Goal: Navigation & Orientation: Find specific page/section

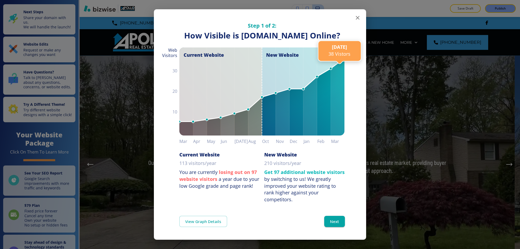
click at [354, 16] on icon "button" at bounding box center [357, 18] width 6 height 6
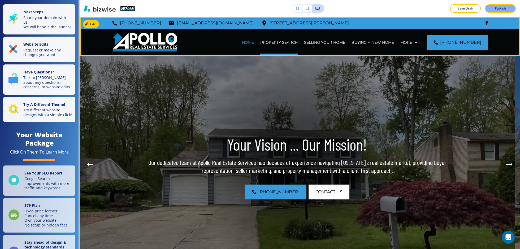
click at [275, 39] on div "PROPERTY SEARCH" at bounding box center [279, 42] width 44 height 27
click at [275, 40] on p "PROPERTY SEARCH" at bounding box center [278, 42] width 37 height 5
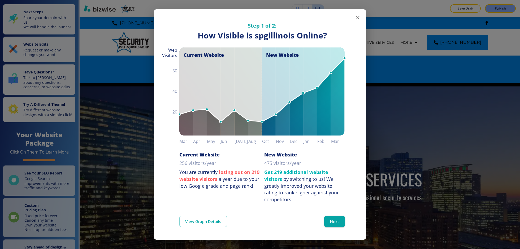
click at [361, 20] on button "button" at bounding box center [357, 17] width 11 height 11
click at [356, 14] on button "button" at bounding box center [357, 17] width 11 height 11
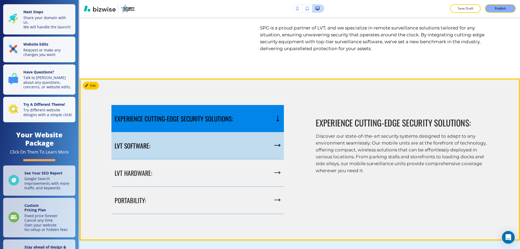
scroll to position [492, 0]
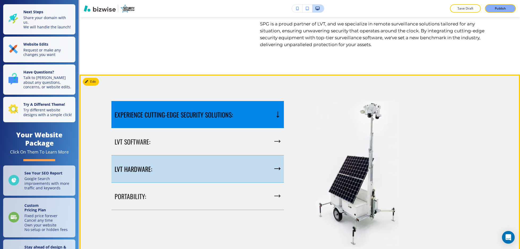
click at [233, 183] on div "LVT HARDWARE:" at bounding box center [197, 168] width 172 height 27
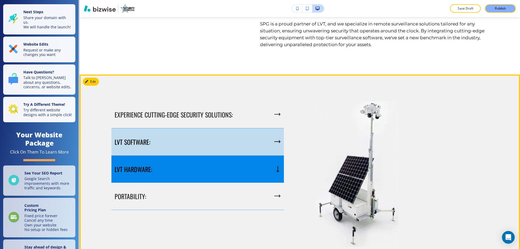
click at [224, 149] on div "LVT SOFTWARE:" at bounding box center [197, 141] width 172 height 27
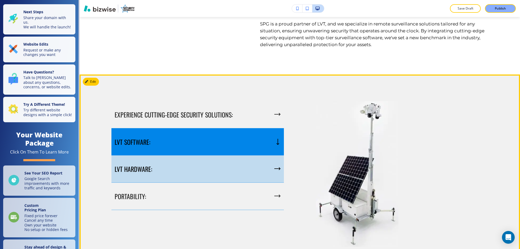
click at [253, 172] on div "LVT HARDWARE:" at bounding box center [197, 168] width 172 height 27
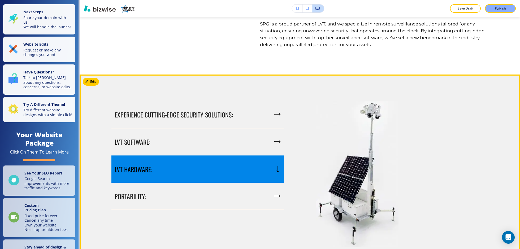
click at [251, 175] on div "LVT HARDWARE:" at bounding box center [197, 169] width 172 height 27
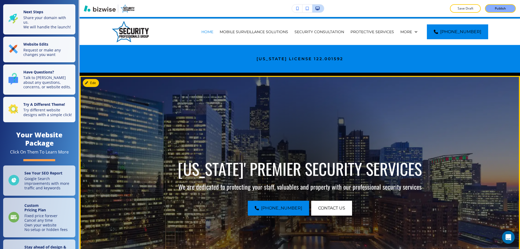
scroll to position [0, 0]
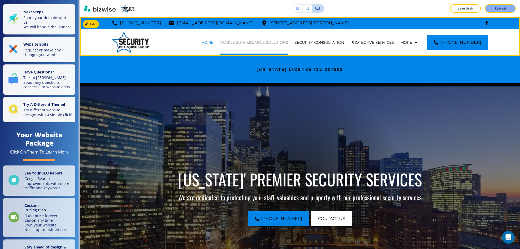
click at [285, 44] on p "MOBILE SURVEILLANCE SOLUTIONS" at bounding box center [254, 42] width 68 height 5
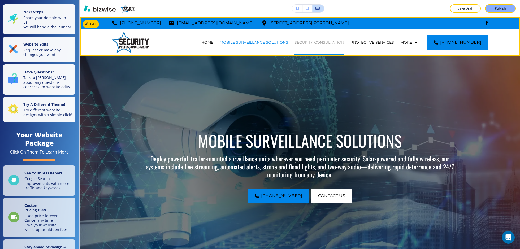
click at [325, 41] on p "SECURITY CONSULTATION" at bounding box center [320, 42] width 50 height 5
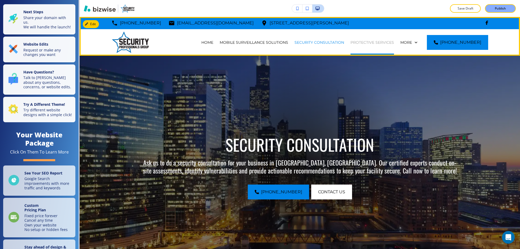
click at [360, 41] on p "PROTECTIVE SERVICES" at bounding box center [373, 42] width 44 height 5
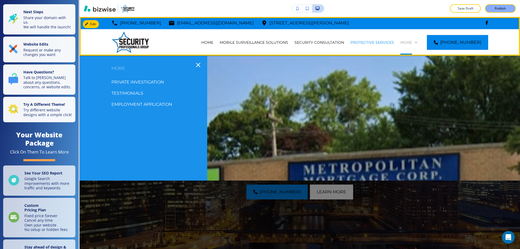
click at [412, 43] on p "More" at bounding box center [406, 42] width 12 height 5
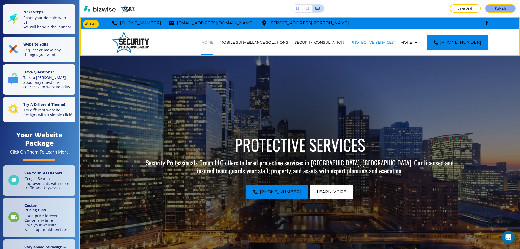
click at [210, 44] on p "HOME" at bounding box center [207, 42] width 12 height 5
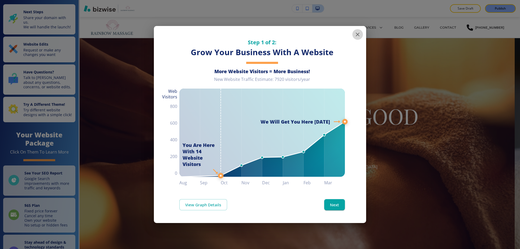
click at [360, 31] on icon "button" at bounding box center [357, 34] width 6 height 6
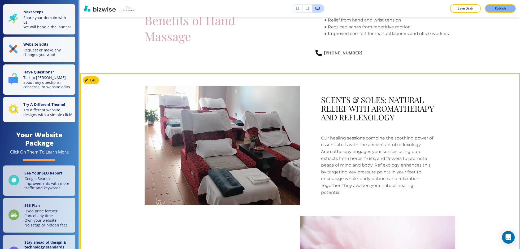
scroll to position [1264, 0]
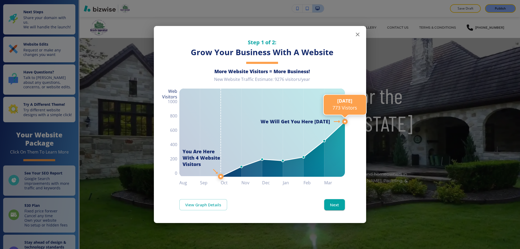
click at [354, 37] on icon "button" at bounding box center [357, 34] width 6 height 6
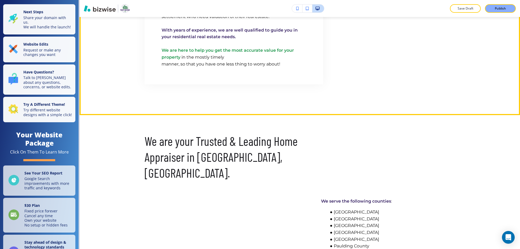
scroll to position [476, 0]
